Goal: Task Accomplishment & Management: Use online tool/utility

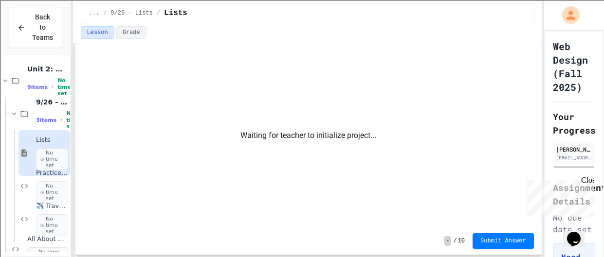
click at [584, 181] on div "Close" at bounding box center [587, 182] width 12 height 12
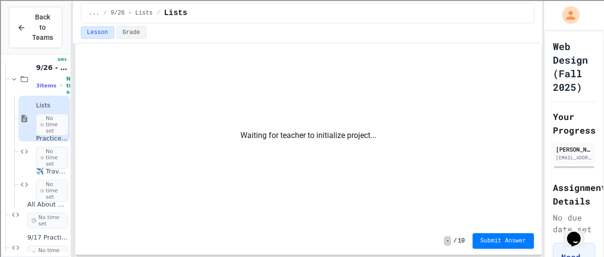
scroll to position [35, 0]
click at [36, 82] on span "3 items" at bounding box center [46, 85] width 20 height 6
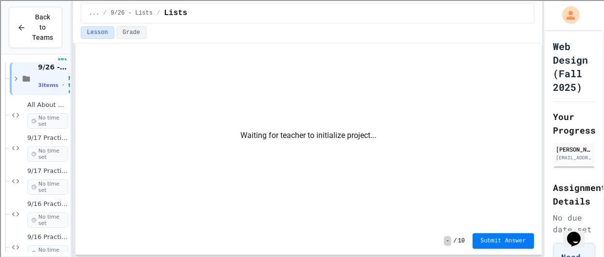
scroll to position [33, 0]
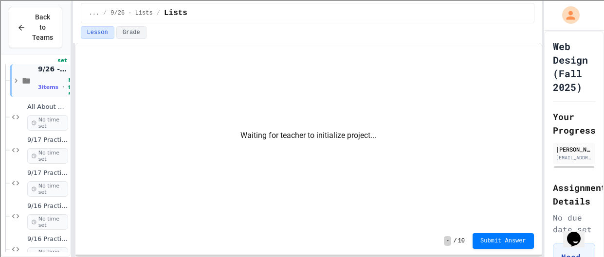
click at [40, 95] on div "3 items • No time set" at bounding box center [53, 86] width 30 height 19
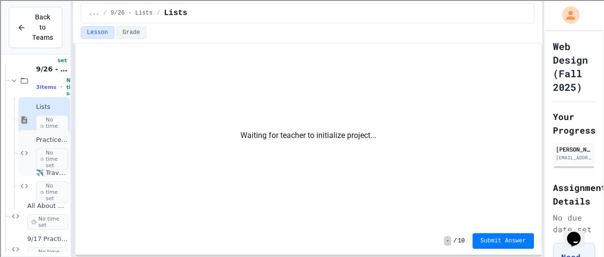
click at [48, 148] on span "No time set" at bounding box center [52, 159] width 32 height 22
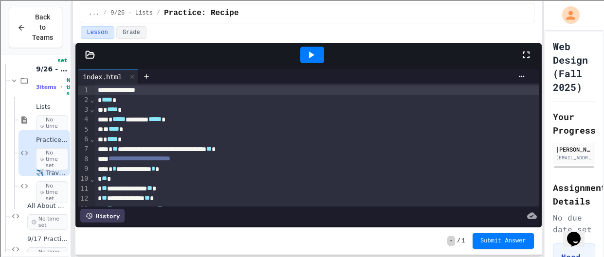
click at [321, 60] on div at bounding box center [312, 55] width 24 height 17
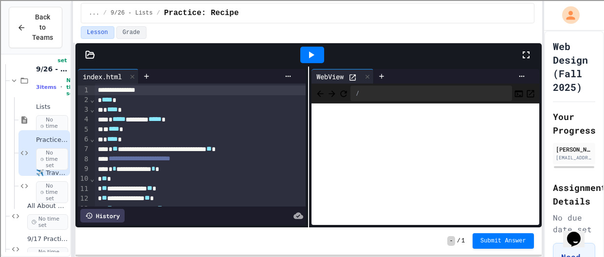
click at [528, 55] on icon at bounding box center [526, 55] width 12 height 12
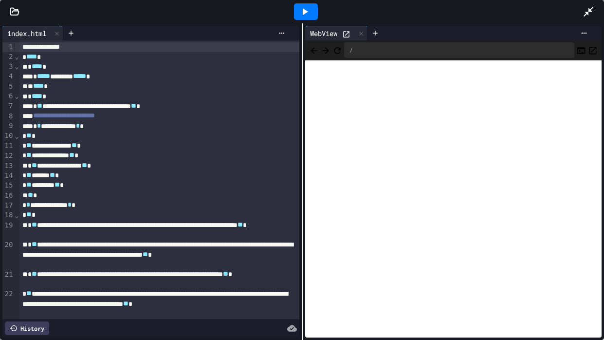
click at [591, 14] on icon at bounding box center [588, 12] width 12 height 12
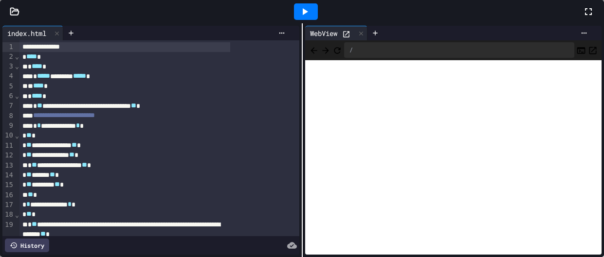
scroll to position [22, 0]
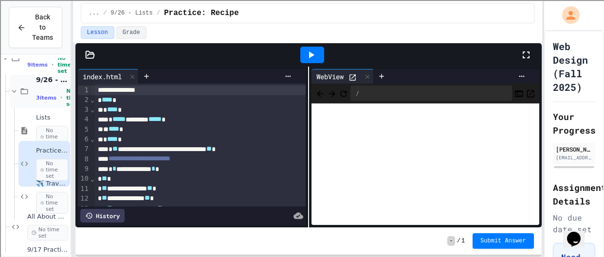
click at [28, 93] on icon at bounding box center [24, 91] width 12 height 9
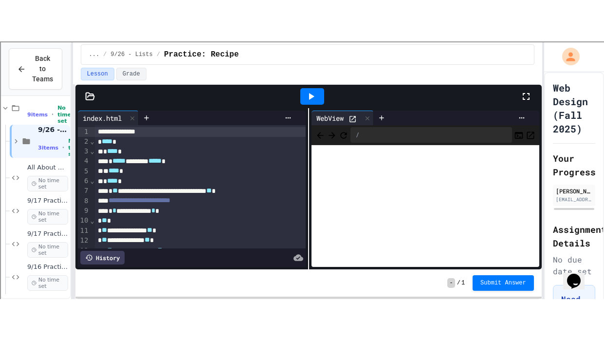
scroll to position [0, 0]
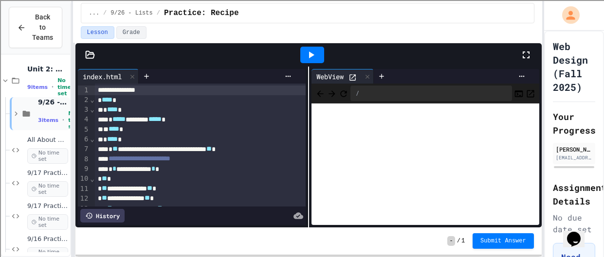
click at [28, 112] on icon at bounding box center [26, 114] width 7 height 6
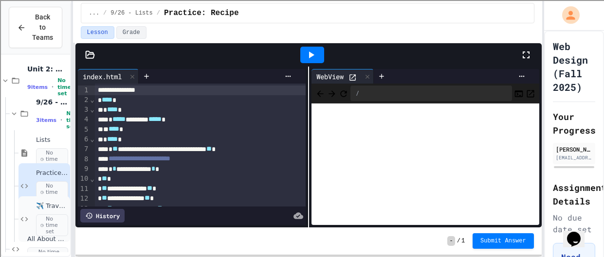
click at [47, 209] on span "✈️ Travel Web Page" at bounding box center [52, 206] width 32 height 8
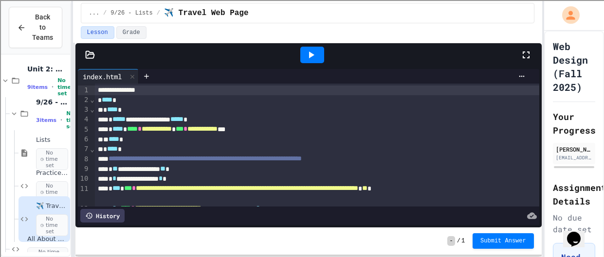
click at [525, 58] on icon at bounding box center [526, 55] width 7 height 7
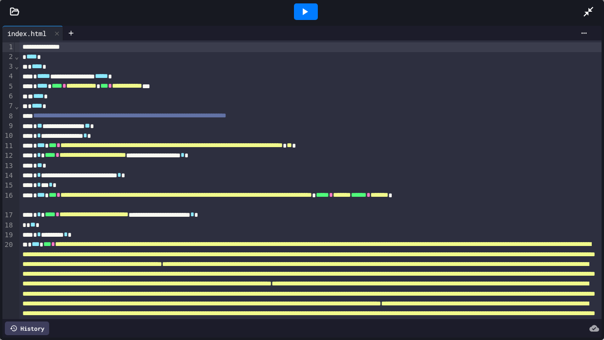
click at [315, 4] on div at bounding box center [306, 11] width 24 height 17
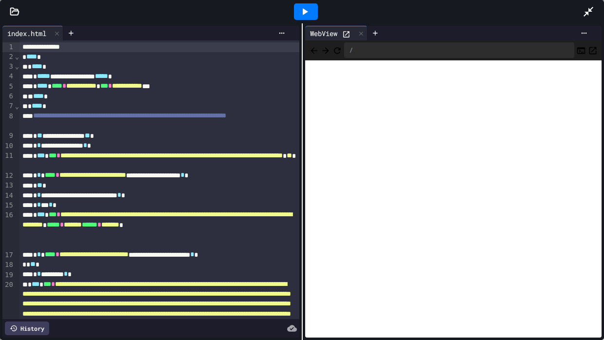
click at [82, 256] on span "**********" at bounding box center [93, 254] width 69 height 7
click at [108, 257] on div "* * ********* * *" at bounding box center [158, 274] width 279 height 10
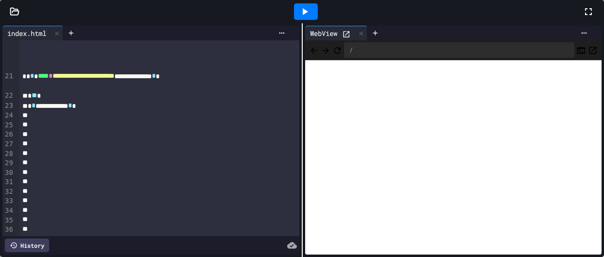
scroll to position [2903, 0]
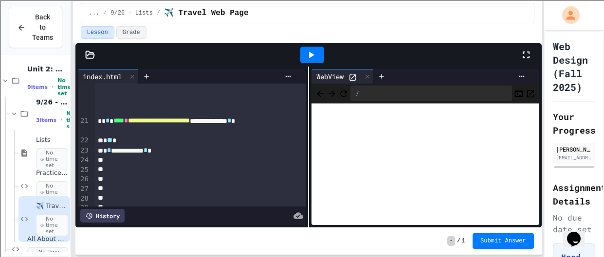
click at [191, 149] on div "**********" at bounding box center [200, 151] width 211 height 10
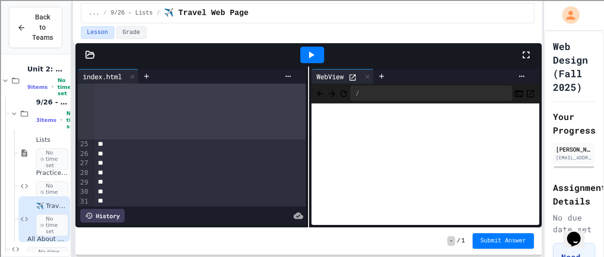
scroll to position [5087, 0]
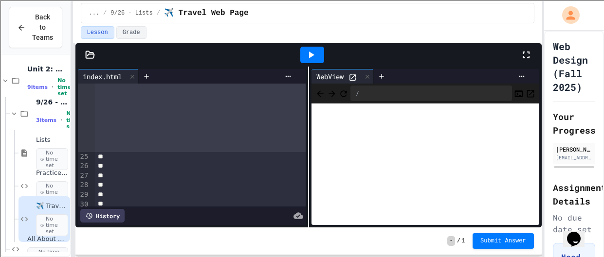
click at [313, 60] on icon at bounding box center [311, 55] width 12 height 12
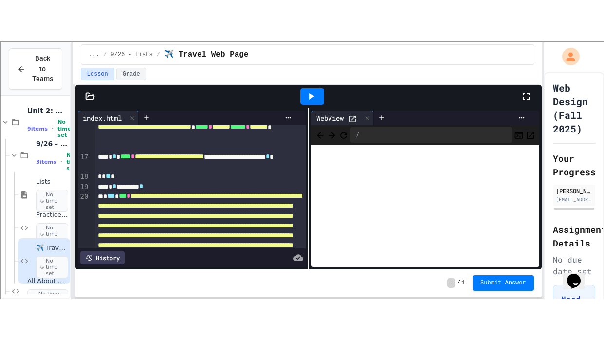
scroll to position [204, 0]
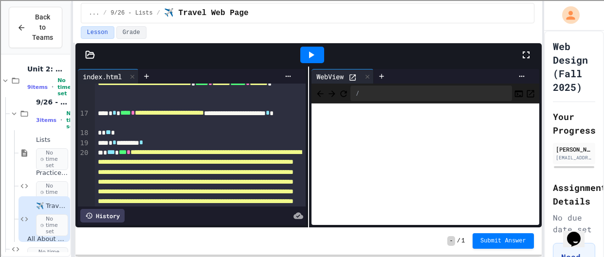
click at [119, 156] on span "***" at bounding box center [123, 152] width 8 height 7
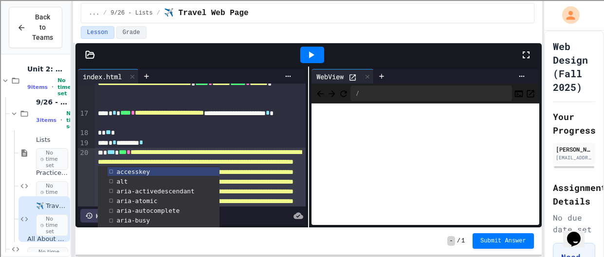
click at [306, 49] on icon at bounding box center [311, 55] width 12 height 12
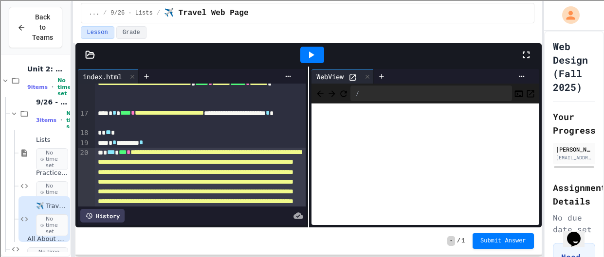
click at [523, 56] on icon at bounding box center [526, 55] width 7 height 7
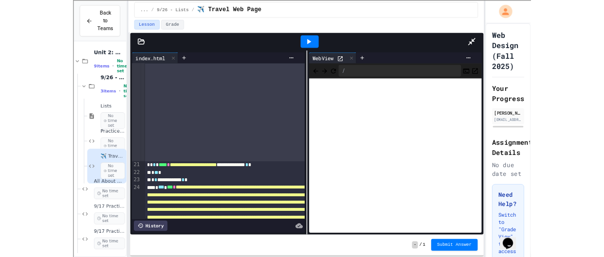
scroll to position [2102, 0]
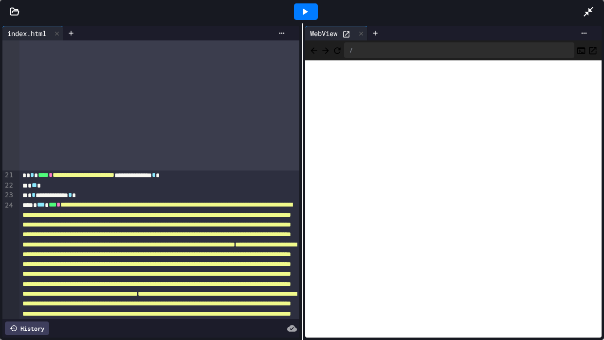
click at [342, 50] on icon "Refresh" at bounding box center [337, 51] width 10 height 10
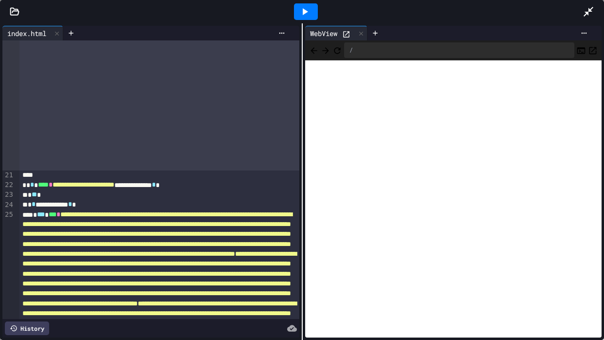
click at [586, 10] on icon at bounding box center [588, 12] width 12 height 12
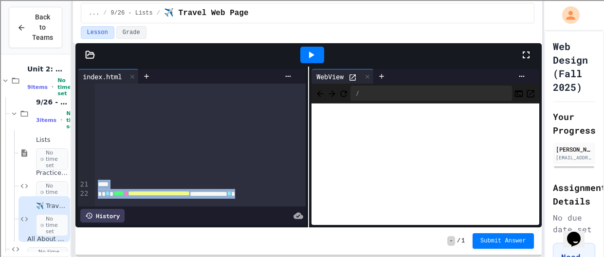
scroll to position [2847, 0]
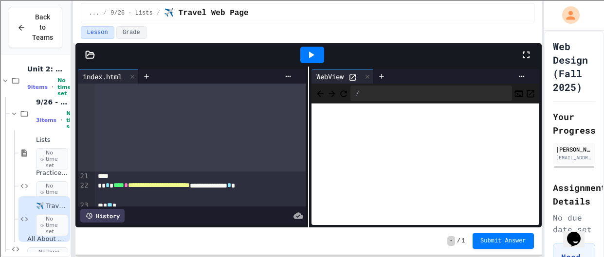
drag, startPoint x: 118, startPoint y: 122, endPoint x: 277, endPoint y: 155, distance: 162.6
copy div "**********"
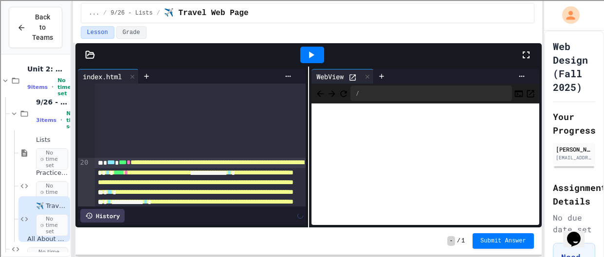
scroll to position [2802, 0]
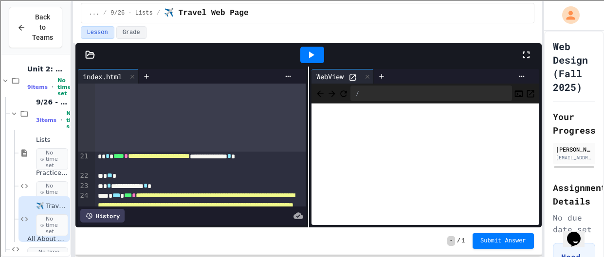
scroll to position [2864, 0]
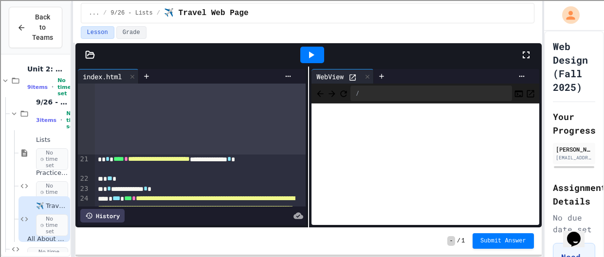
click at [305, 58] on icon at bounding box center [311, 55] width 12 height 12
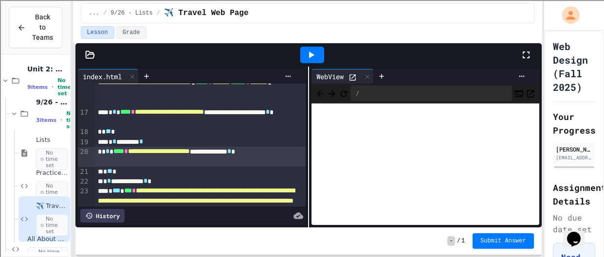
scroll to position [205, 0]
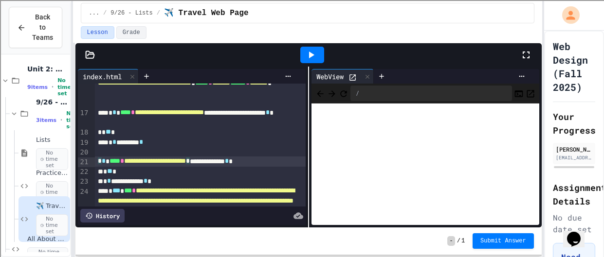
click at [163, 147] on div "* * ********* *" at bounding box center [200, 143] width 211 height 10
click at [162, 152] on div at bounding box center [200, 152] width 211 height 10
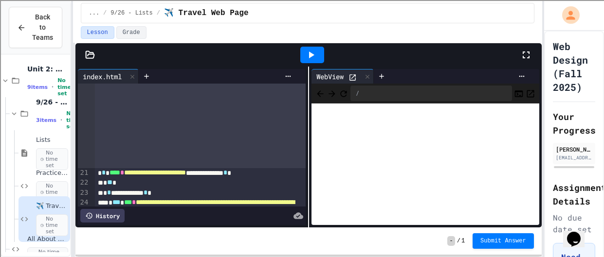
scroll to position [2863, 0]
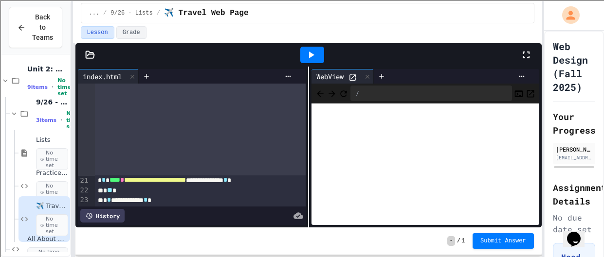
click at [308, 59] on icon at bounding box center [311, 55] width 12 height 12
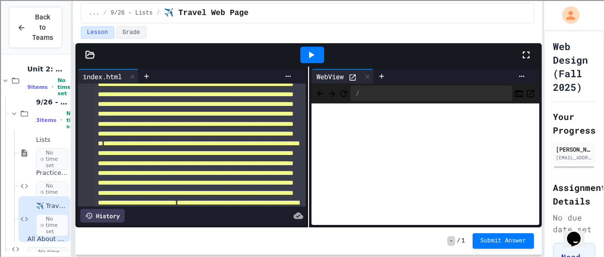
scroll to position [1033, 0]
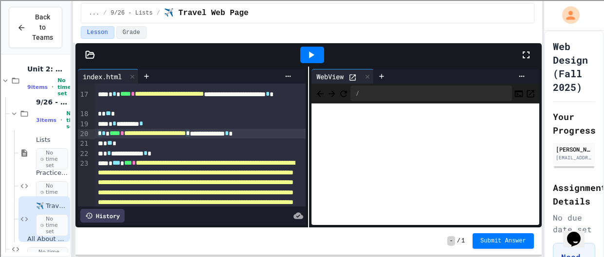
scroll to position [222, 0]
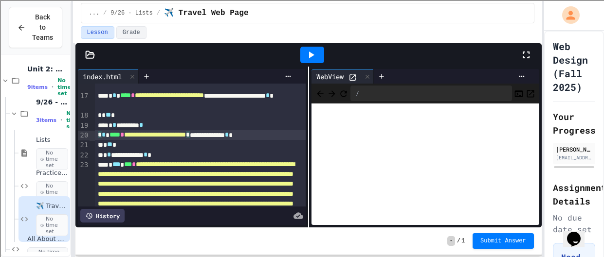
click at [179, 124] on div "* * ********* *" at bounding box center [200, 126] width 211 height 10
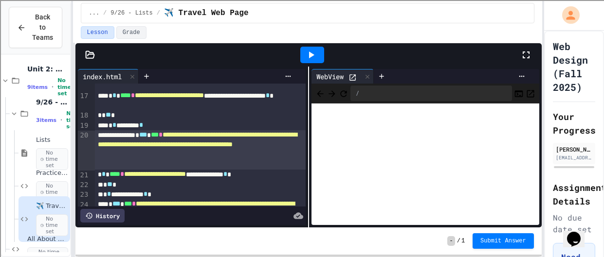
click at [179, 165] on div "**********" at bounding box center [200, 149] width 211 height 39
click at [311, 60] on icon at bounding box center [311, 55] width 12 height 12
click at [315, 55] on icon at bounding box center [311, 55] width 12 height 12
